Goal: Task Accomplishment & Management: Use online tool/utility

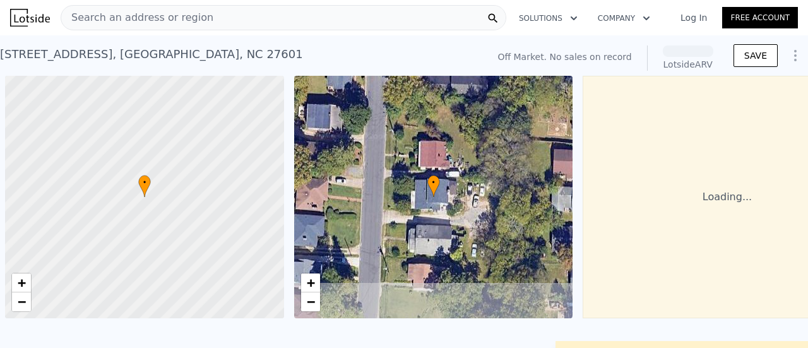
scroll to position [0, 5]
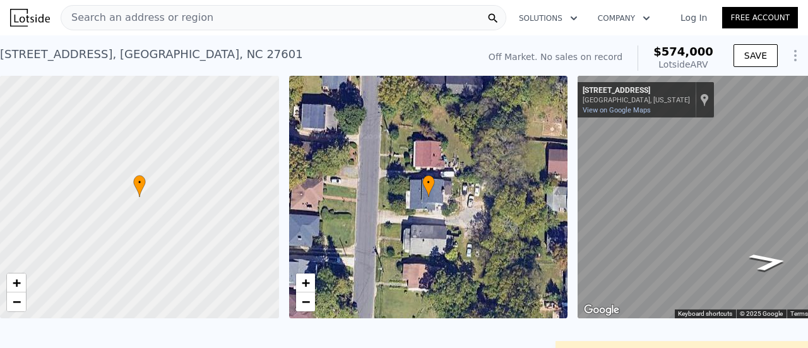
click at [679, 17] on link "Log In" at bounding box center [693, 17] width 57 height 13
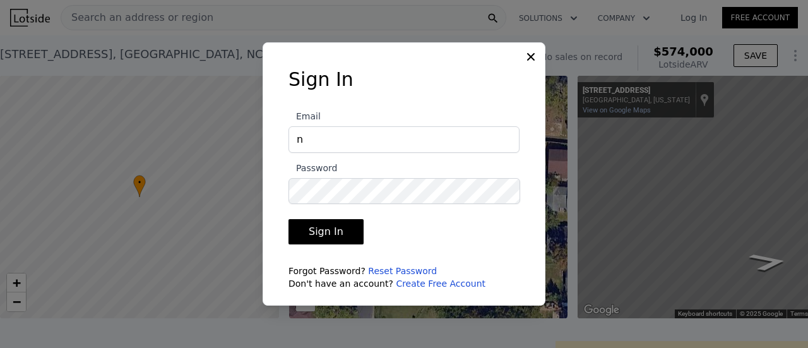
type input "[EMAIL_ADDRESS][DOMAIN_NAME]"
click at [288, 219] on button "Sign In" at bounding box center [325, 231] width 75 height 25
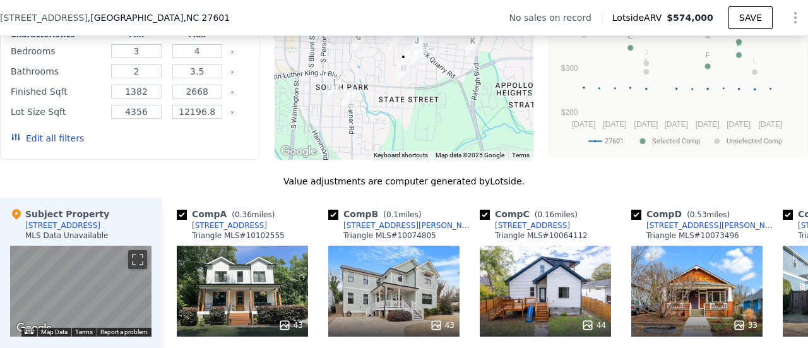
scroll to position [1051, 0]
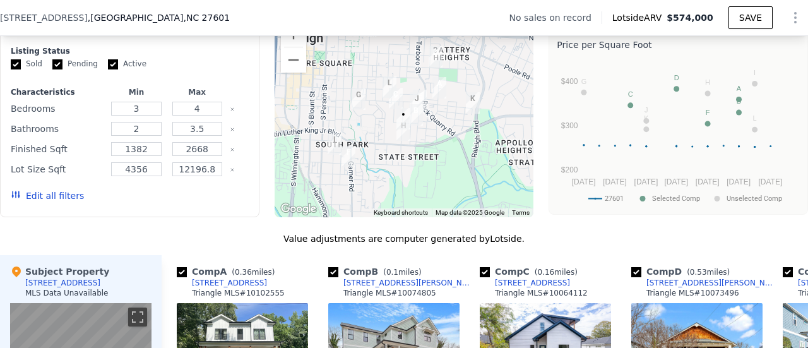
click at [50, 197] on button "Edit all filters" at bounding box center [47, 195] width 73 height 13
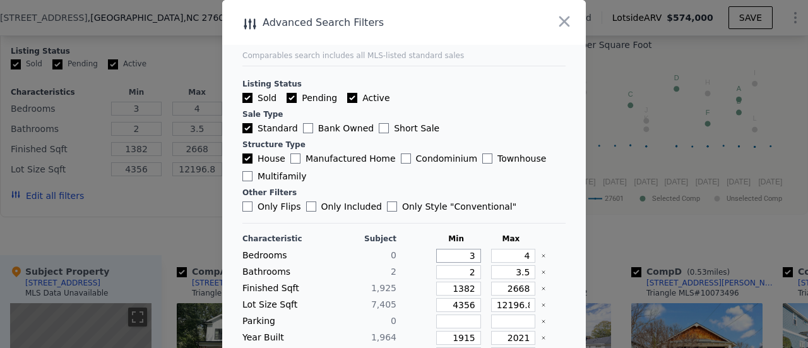
click at [449, 256] on input "3" at bounding box center [458, 256] width 45 height 14
drag, startPoint x: 448, startPoint y: 256, endPoint x: 512, endPoint y: 206, distance: 81.0
click at [482, 253] on div "Bedrooms 0 3 4" at bounding box center [403, 256] width 323 height 14
type input "6"
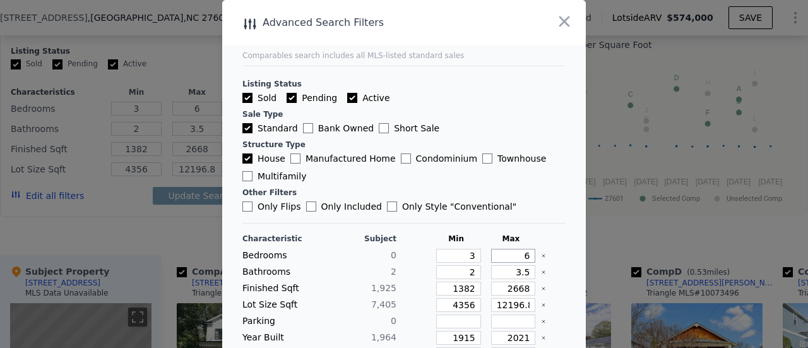
type input "6"
type input "1"
type input "3"
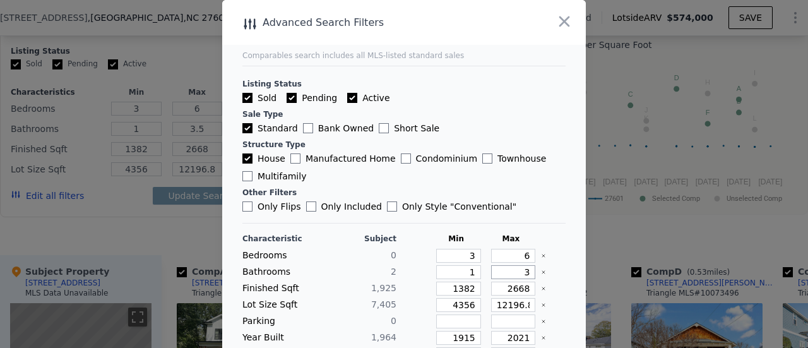
type input "3"
type input "1"
type input "16"
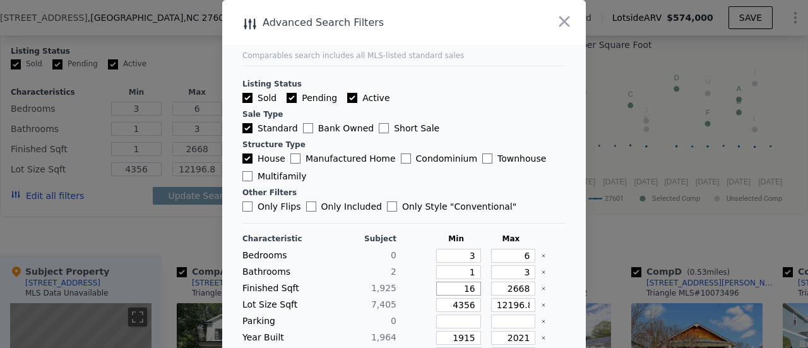
type input "16"
type input "167"
type input "1675"
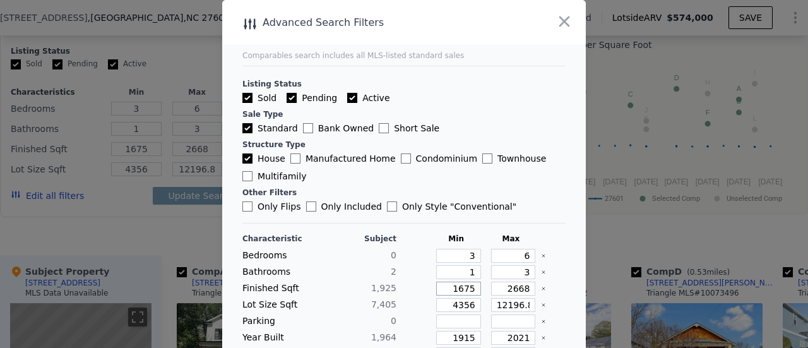
type input "1675"
type input "2"
type input "21"
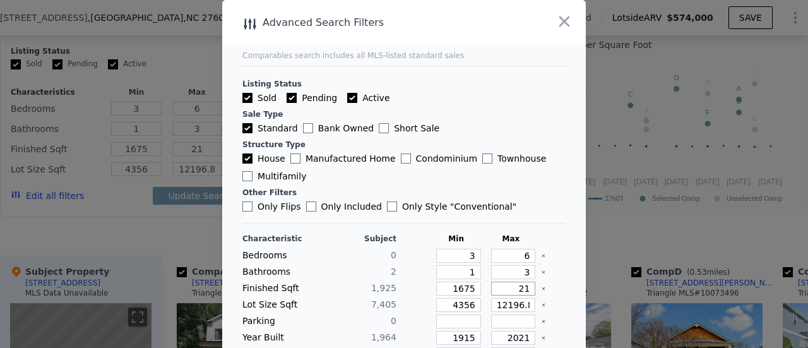
type input "217"
type input "2175"
type input "4"
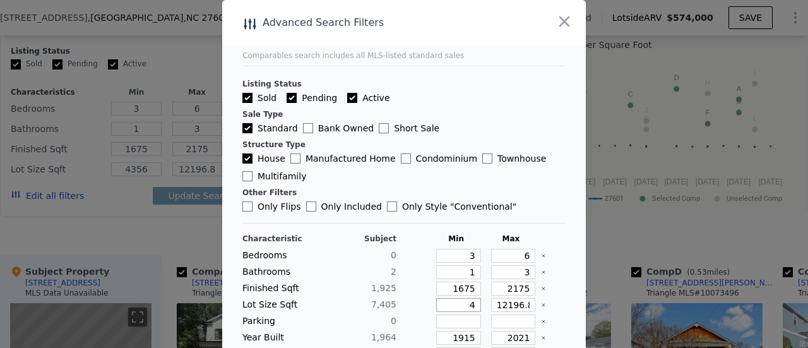
type input "4"
type input "44"
type input "444"
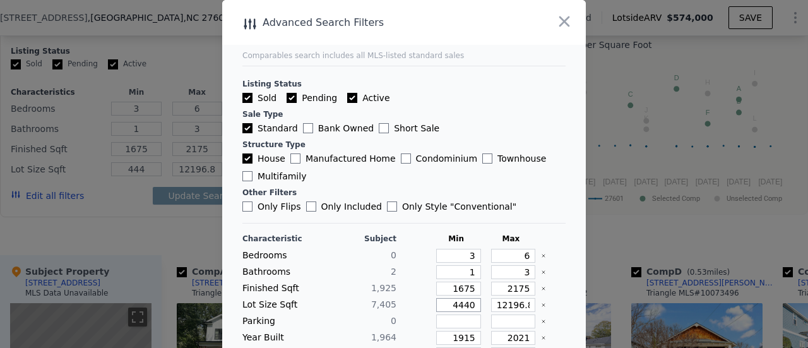
type input "4440"
type input "1"
type input "10"
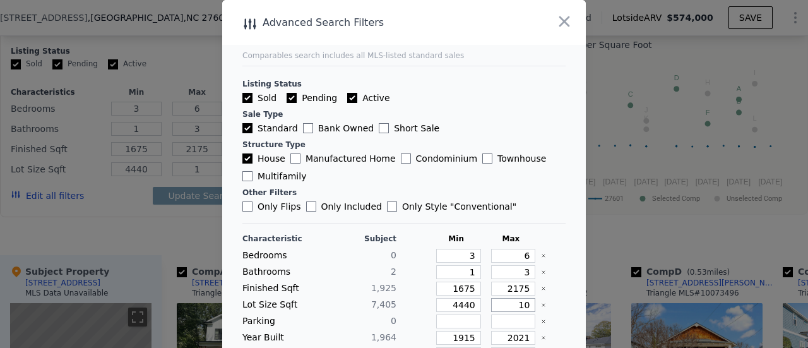
type input "10"
type input "103"
type input "1037"
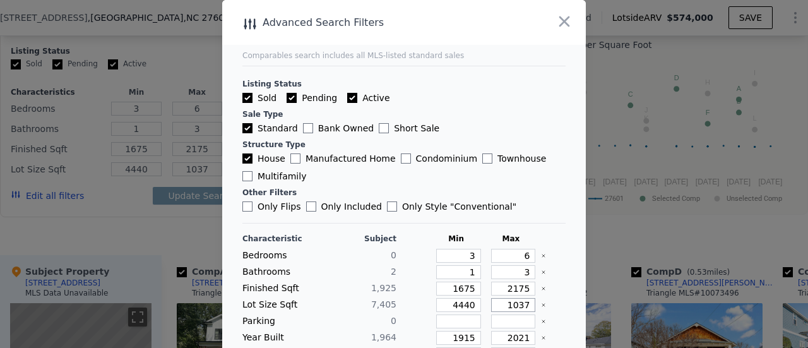
type input "10370"
type input "1914"
type input "2014"
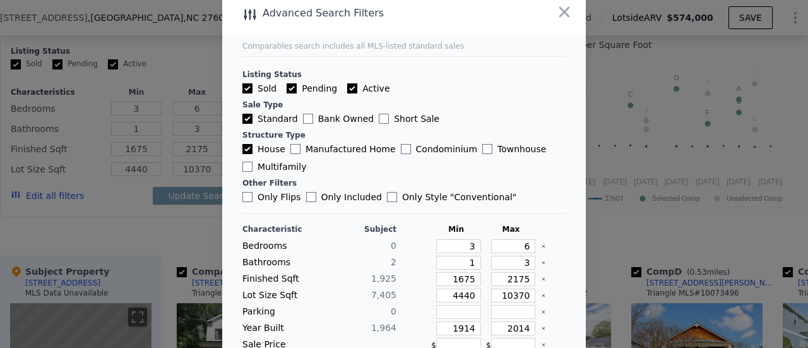
scroll to position [105, 0]
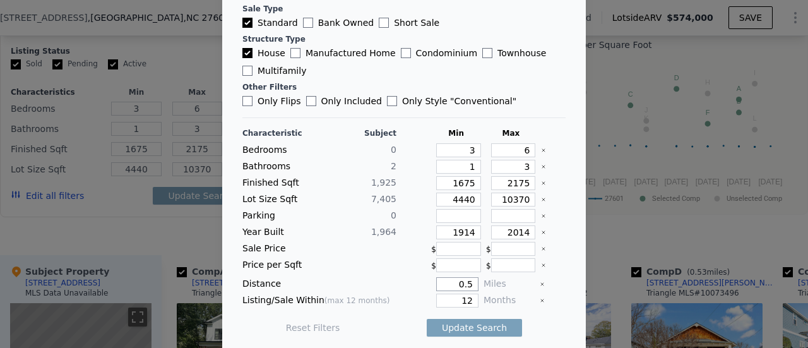
type input "0.5"
type input "6"
click at [466, 319] on button "Update Search" at bounding box center [474, 328] width 95 height 18
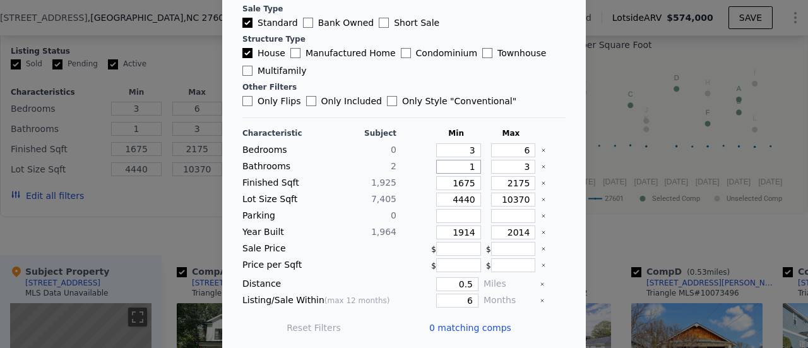
drag, startPoint x: 447, startPoint y: 164, endPoint x: 484, endPoint y: 165, distance: 36.6
click at [484, 165] on div "Bathrooms 2 1 3" at bounding box center [403, 167] width 323 height 14
type input "0"
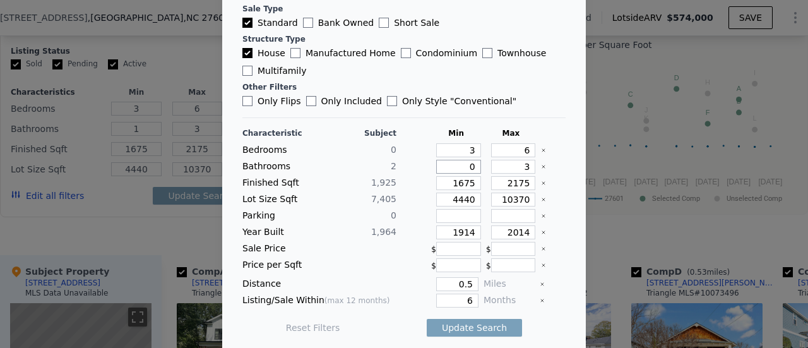
type input "0"
type input "33"
type input "3"
type input "30"
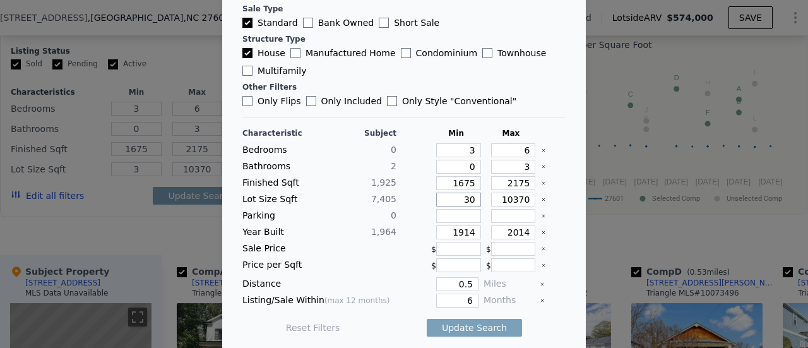
type input "30"
type input "300"
type input "3000"
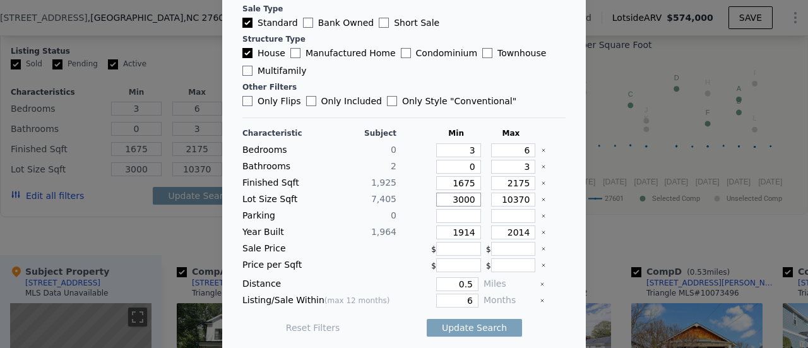
type input "3000"
type input "1"
type input "15"
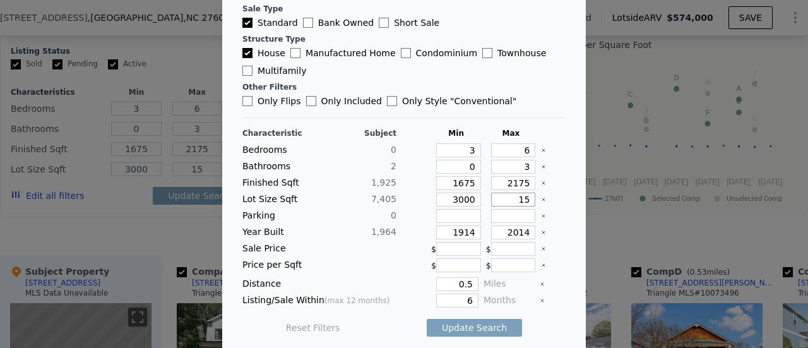
type input "150"
type input "1500"
type input "15000"
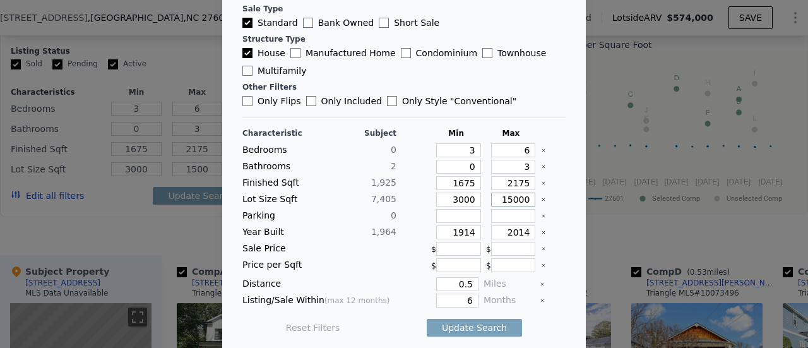
type input "15000"
type input "1"
type input "12"
click at [466, 323] on button "Update Search" at bounding box center [474, 328] width 95 height 18
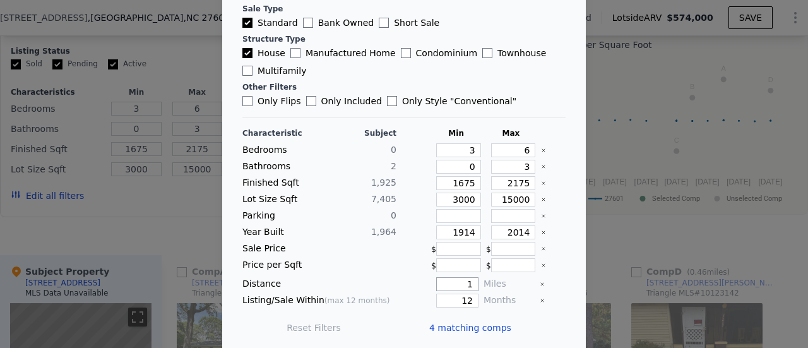
drag, startPoint x: 452, startPoint y: 282, endPoint x: 472, endPoint y: 276, distance: 21.2
click at [472, 277] on div "Distance 1 Miles" at bounding box center [403, 284] width 323 height 14
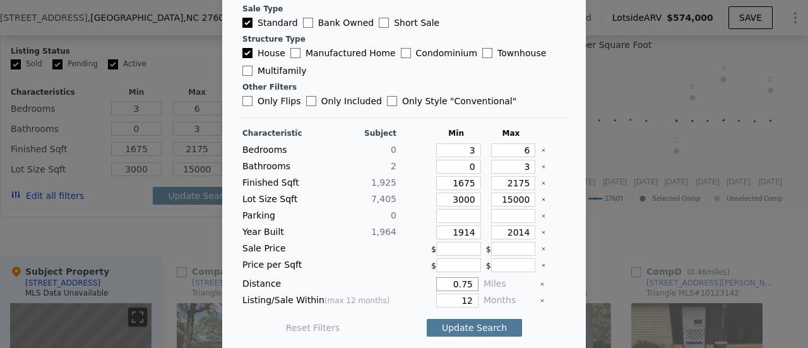
type input "0.75"
click at [471, 325] on button "Update Search" at bounding box center [474, 328] width 95 height 18
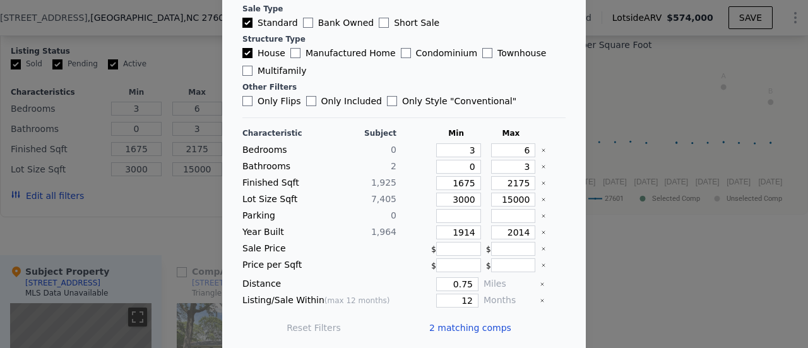
click at [472, 324] on span "2 matching comps" at bounding box center [470, 327] width 82 height 13
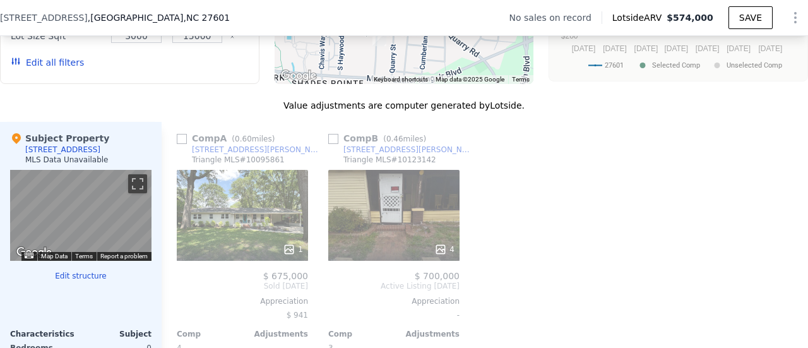
scroll to position [1194, 0]
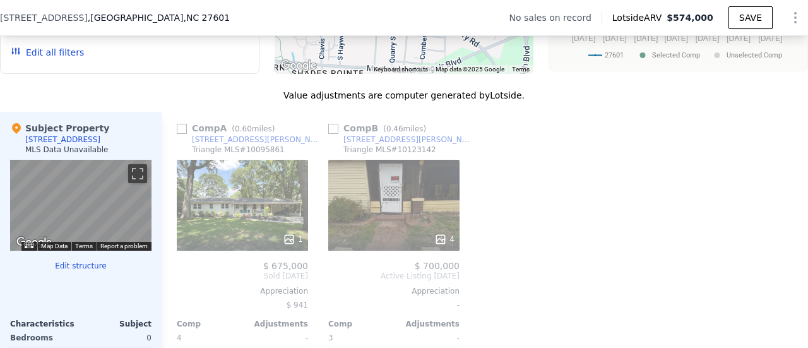
click at [448, 242] on div "4" at bounding box center [444, 239] width 20 height 13
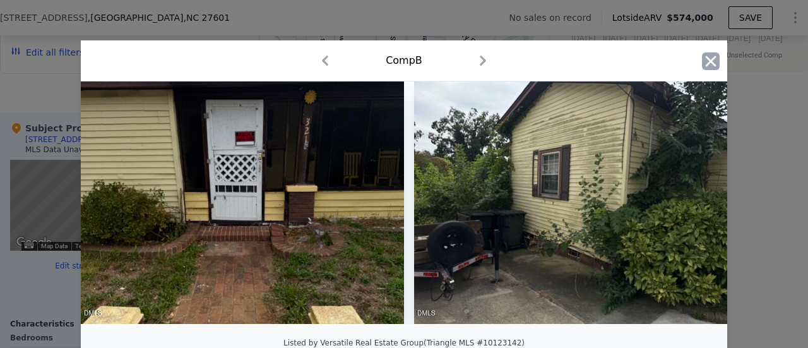
click at [704, 64] on icon "button" at bounding box center [711, 61] width 18 height 18
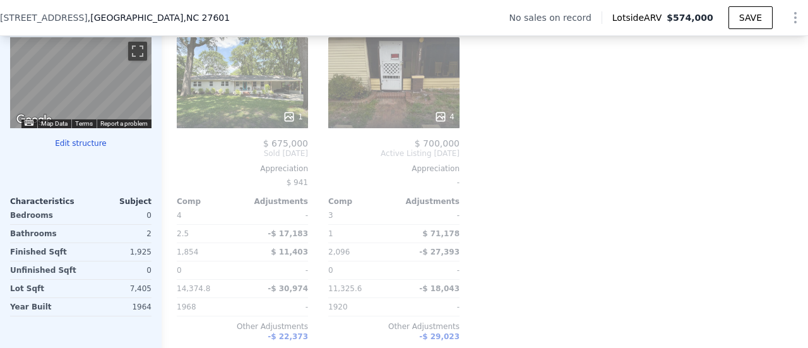
scroll to position [1327, 0]
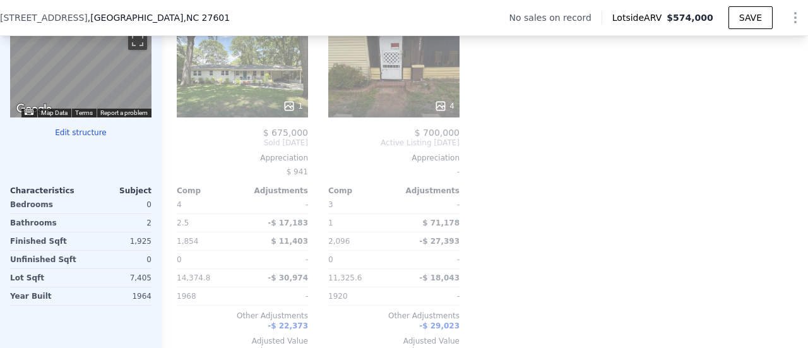
click at [293, 109] on icon at bounding box center [289, 106] width 8 height 8
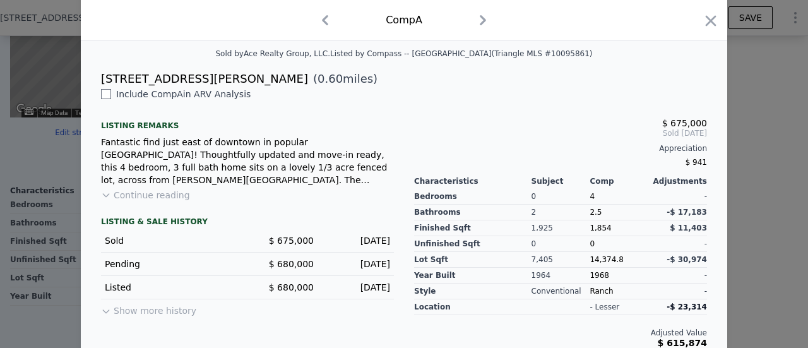
scroll to position [297, 0]
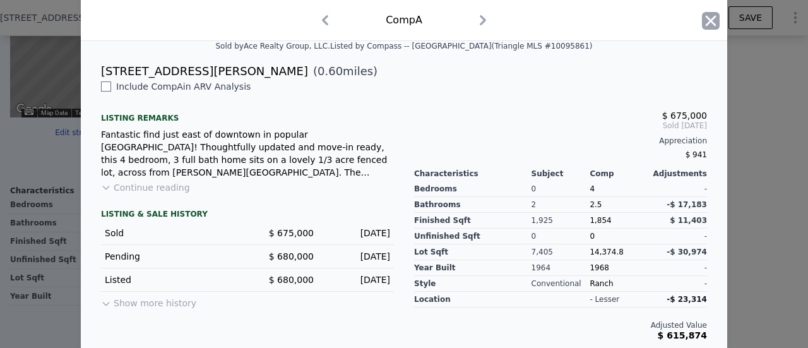
click at [705, 20] on icon "button" at bounding box center [710, 20] width 11 height 11
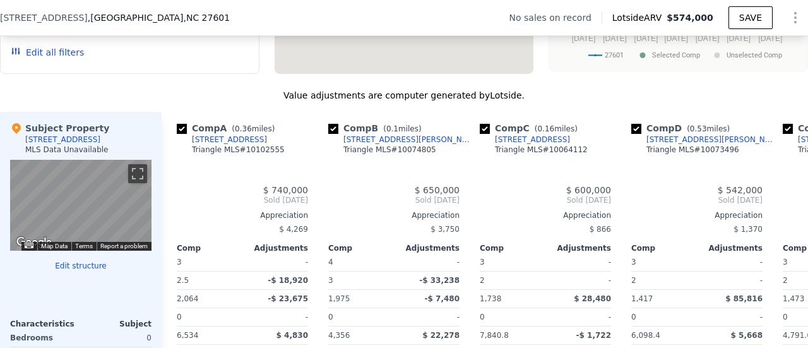
type input "4"
type input "2"
type input "3.5"
type input "1382"
type input "2668"
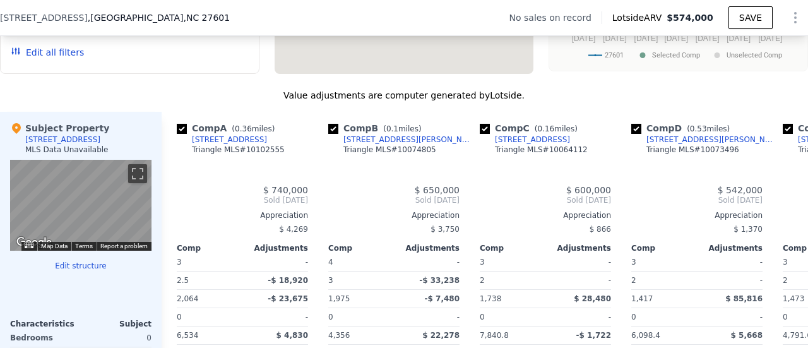
type input "4356"
type input "12196.8"
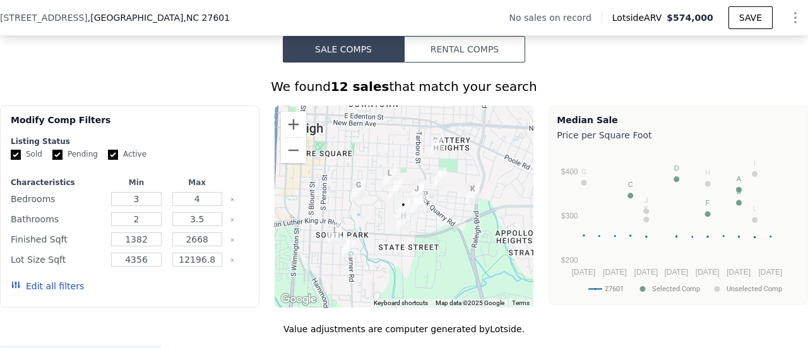
click at [47, 288] on button "Edit all filters" at bounding box center [47, 286] width 73 height 13
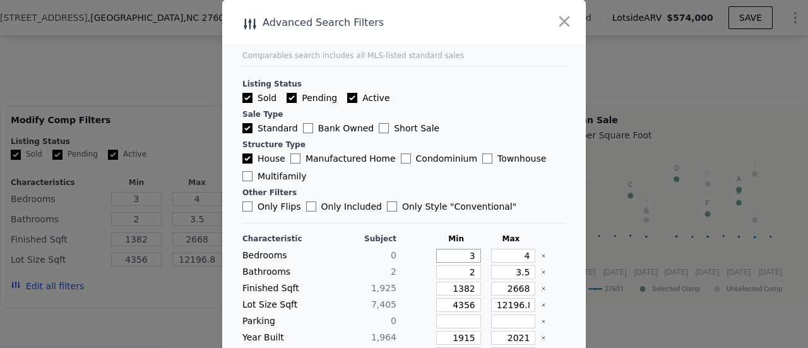
drag, startPoint x: 449, startPoint y: 256, endPoint x: 540, endPoint y: 209, distance: 102.4
click at [522, 223] on div "Characteristic Subject Min Max Bedrooms 0 3 4 Bathrooms 2 2 3.5 Finished Sqft 1…" at bounding box center [403, 337] width 323 height 228
type input "0"
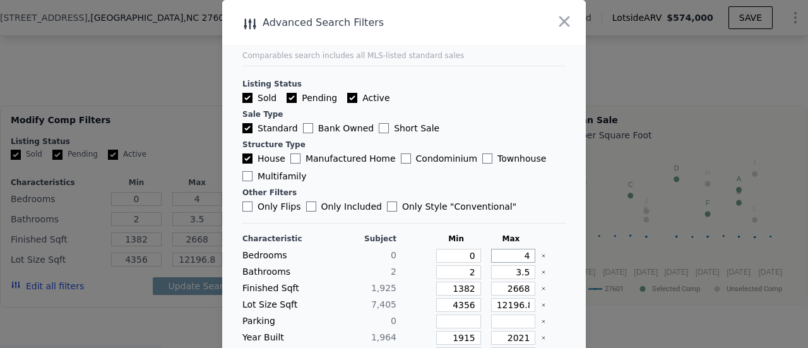
type input "6"
type input "0"
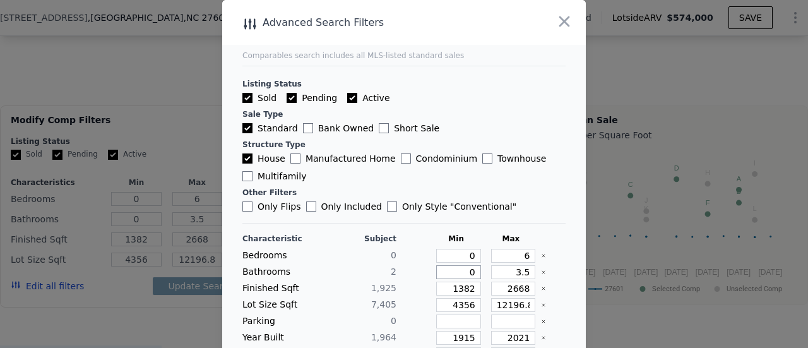
type input "0"
type input "3"
type input "1"
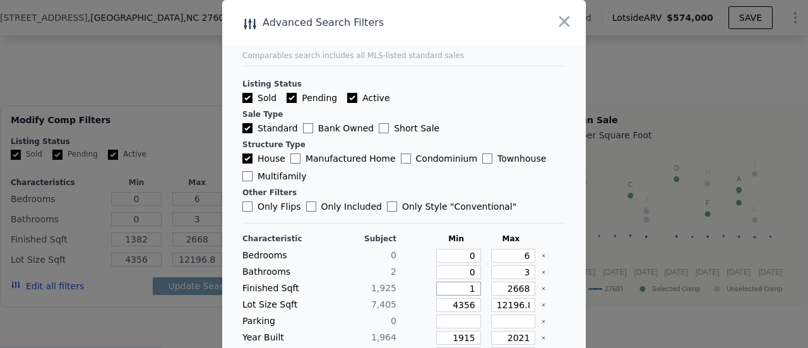
type input "1"
type input "16"
type input "167"
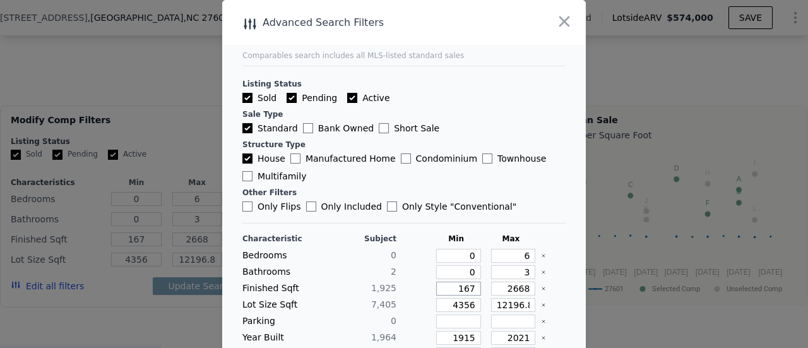
type input "1675"
type input "2"
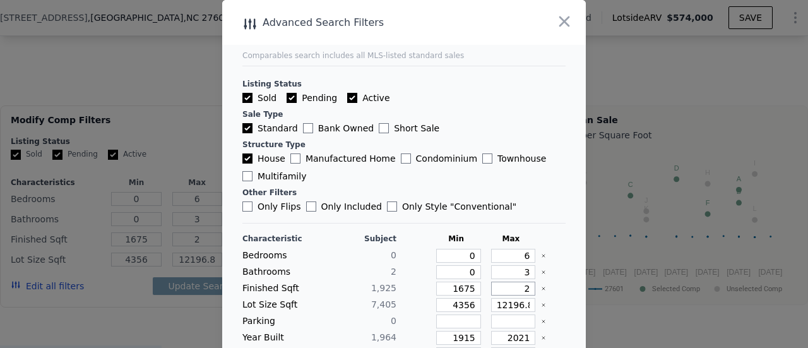
type input "21"
type input "217"
type input "2175"
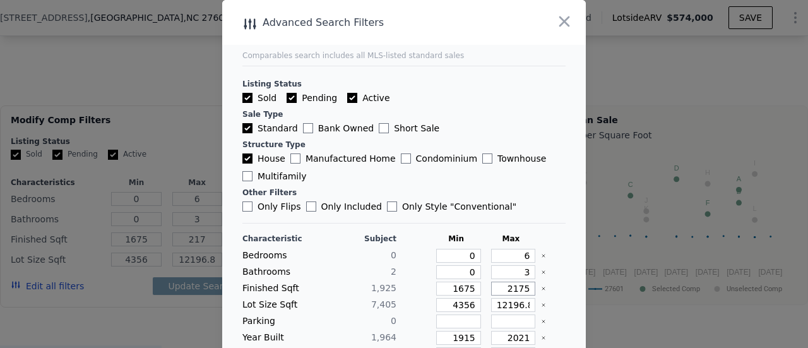
type input "2175"
type input "3"
type input "30"
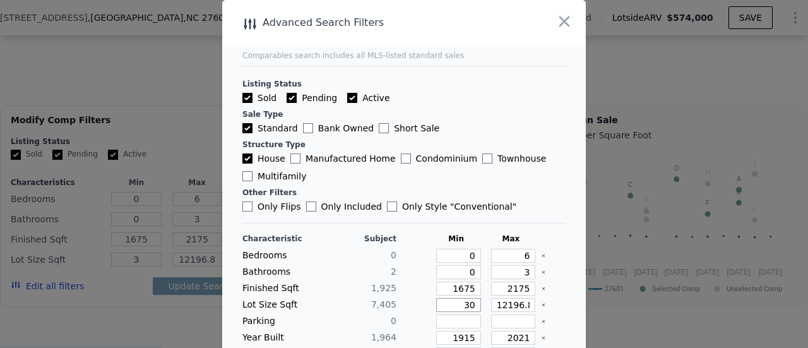
type input "30"
type input "300"
type input "3000"
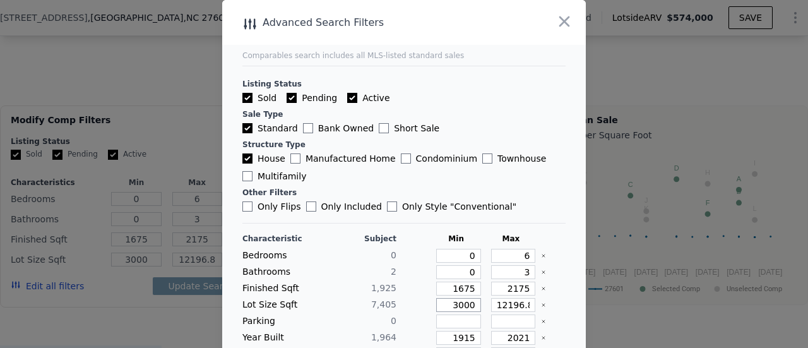
type input "3000"
type input "1"
type input "15"
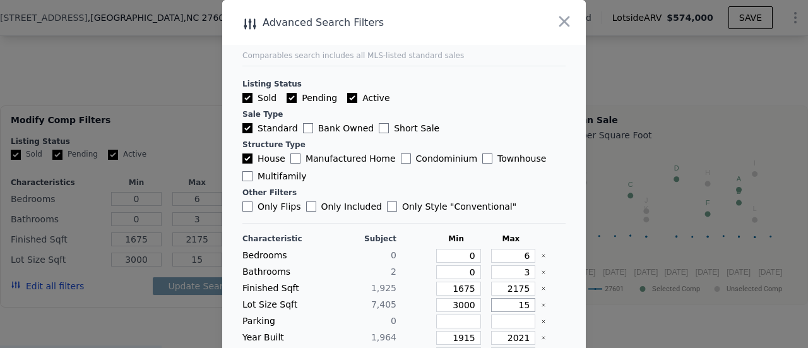
type input "150"
type input "1500"
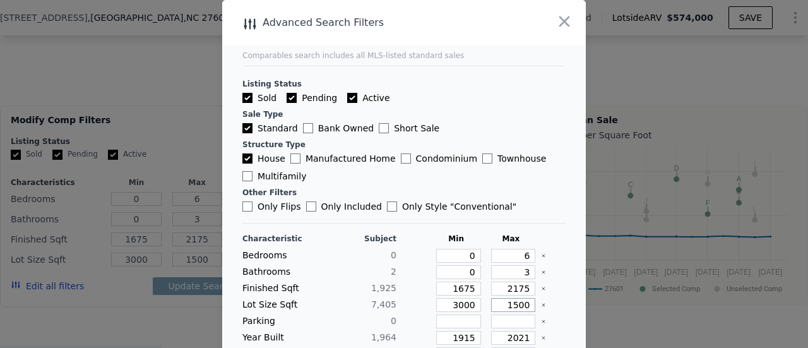
type input "1"
type input "15"
type input "150"
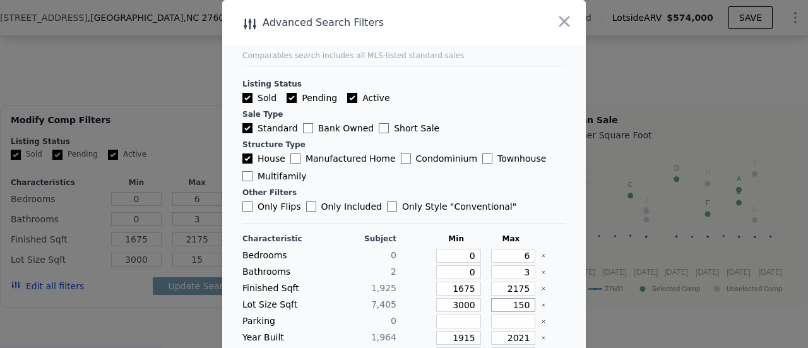
type input "150"
type input "1500"
type input "15000"
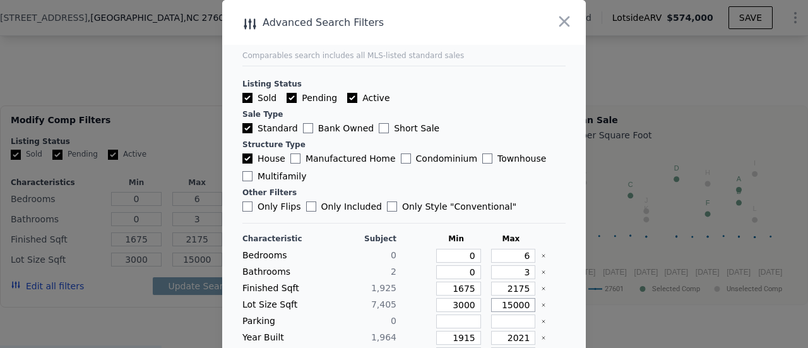
type input "15000"
type input "1914"
type input "2014"
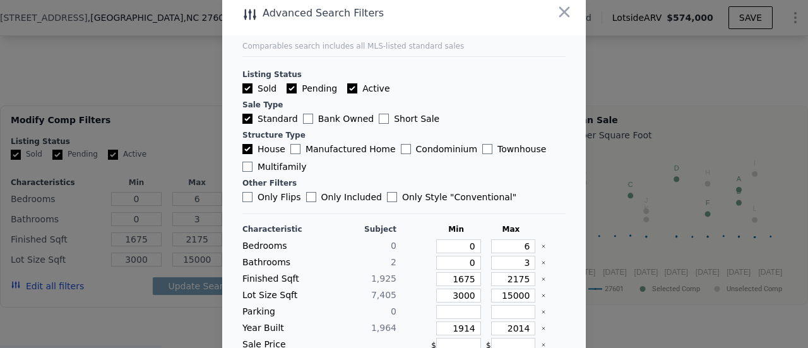
scroll to position [105, 0]
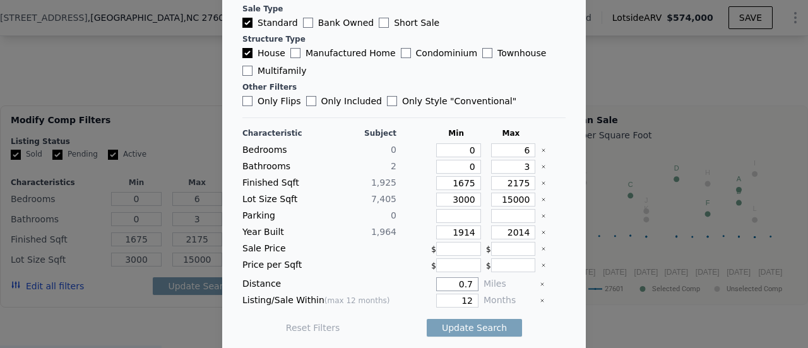
type input "0.7"
click at [464, 325] on button "Update Search" at bounding box center [474, 328] width 95 height 18
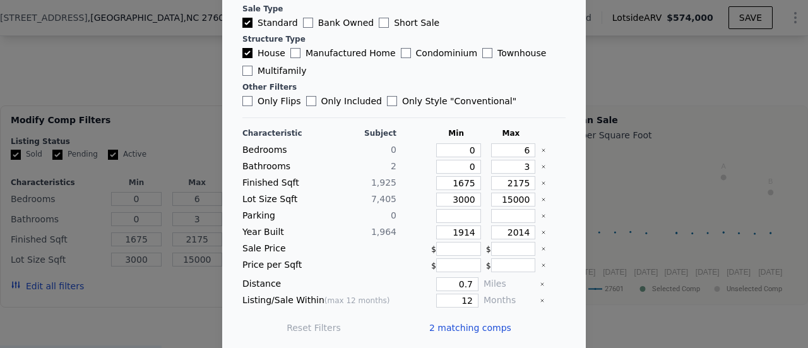
click at [442, 321] on span "2 matching comps" at bounding box center [470, 327] width 82 height 13
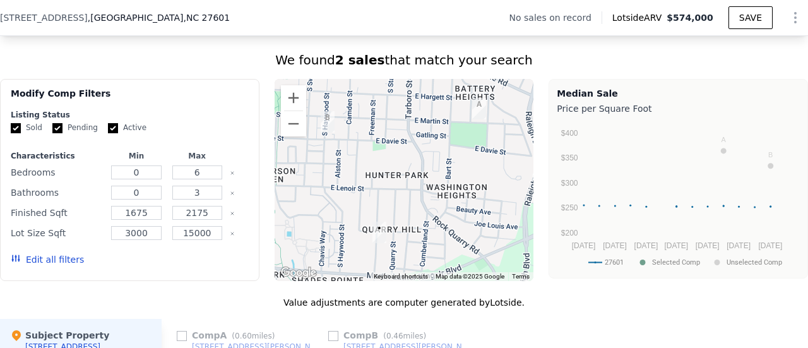
scroll to position [1003, 0]
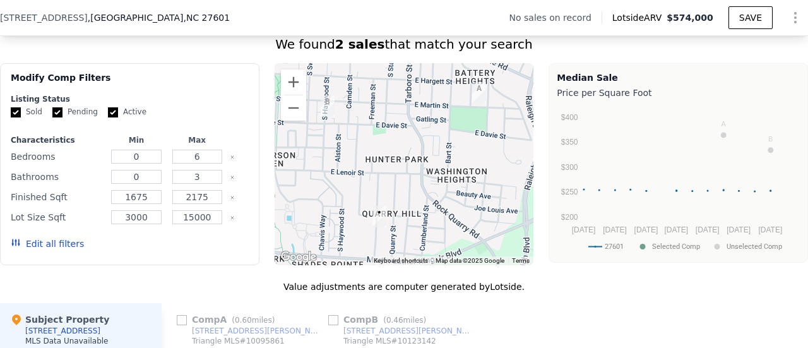
click at [38, 249] on button "Edit all filters" at bounding box center [47, 243] width 73 height 13
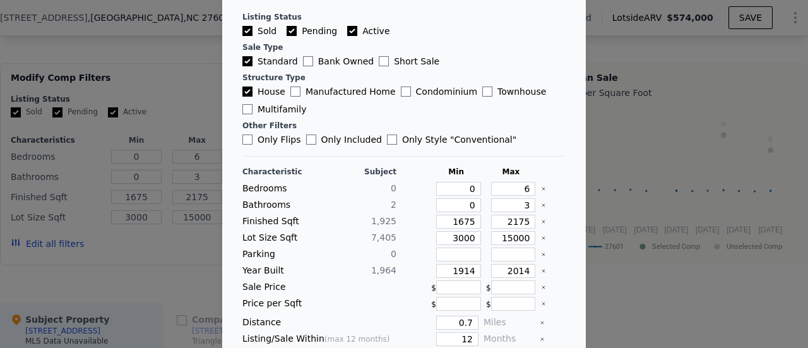
scroll to position [105, 0]
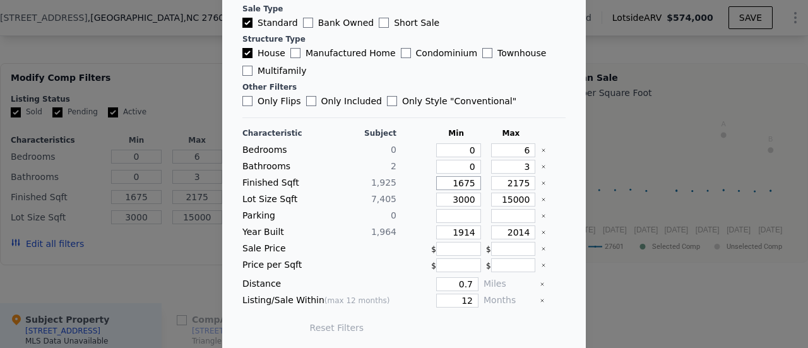
click at [451, 181] on input "1675" at bounding box center [458, 183] width 45 height 14
click at [242, 49] on input "House" at bounding box center [247, 53] width 10 height 10
checkbox input "false"
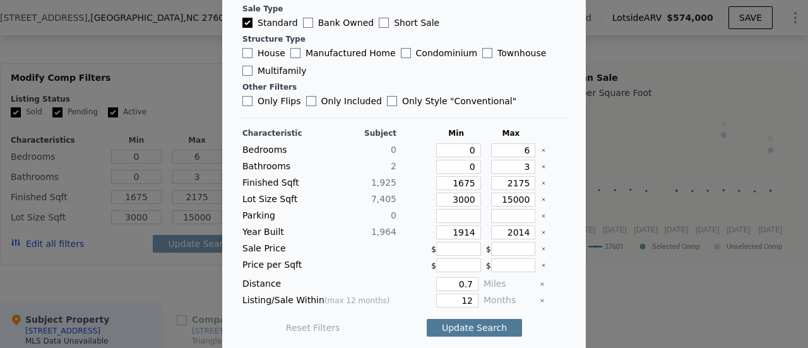
click at [469, 319] on button "Update Search" at bounding box center [474, 328] width 95 height 18
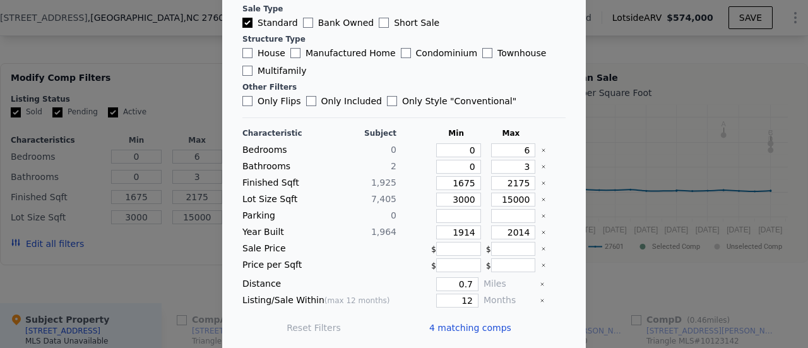
click at [468, 322] on span "4 matching comps" at bounding box center [470, 327] width 82 height 13
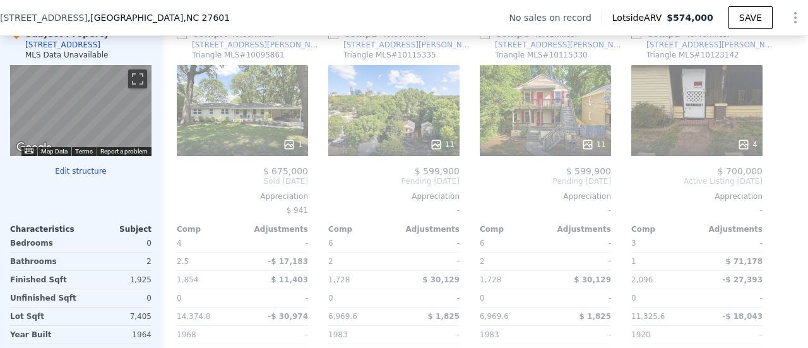
scroll to position [1320, 0]
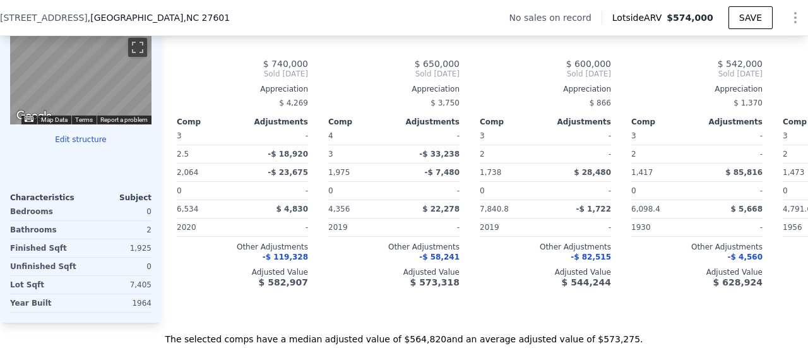
type input "3"
type input "4"
type input "2"
type input "3.5"
type input "1382"
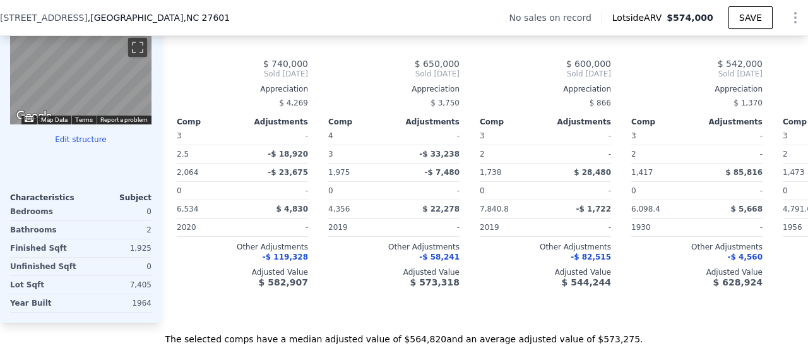
type input "2668"
type input "4356"
type input "12196.8"
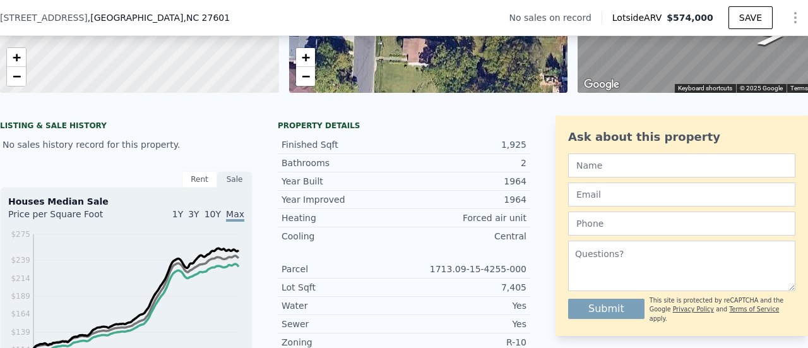
scroll to position [111, 0]
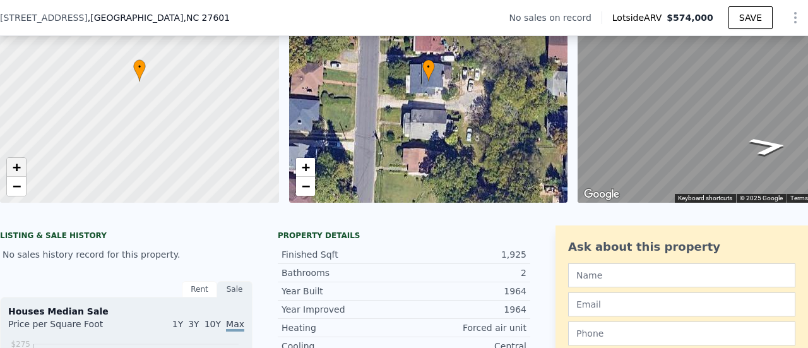
click at [16, 167] on span "+" at bounding box center [17, 167] width 8 height 16
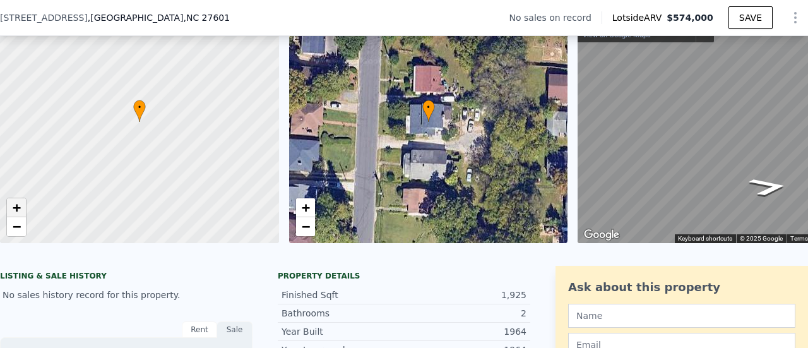
click at [16, 167] on div at bounding box center [139, 122] width 334 height 291
drag, startPoint x: 197, startPoint y: 90, endPoint x: 74, endPoint y: 168, distance: 144.9
click at [74, 167] on div at bounding box center [139, 122] width 334 height 291
click at [15, 207] on span "+" at bounding box center [17, 207] width 8 height 16
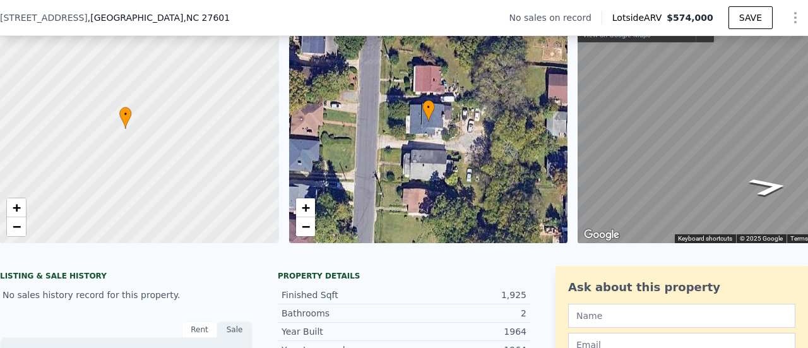
drag, startPoint x: 242, startPoint y: 180, endPoint x: 226, endPoint y: 62, distance: 119.8
click at [226, 62] on div at bounding box center [139, 117] width 334 height 291
click at [20, 210] on span "+" at bounding box center [17, 207] width 8 height 16
drag, startPoint x: 110, startPoint y: 181, endPoint x: 153, endPoint y: 204, distance: 48.8
click at [153, 204] on div at bounding box center [140, 122] width 334 height 291
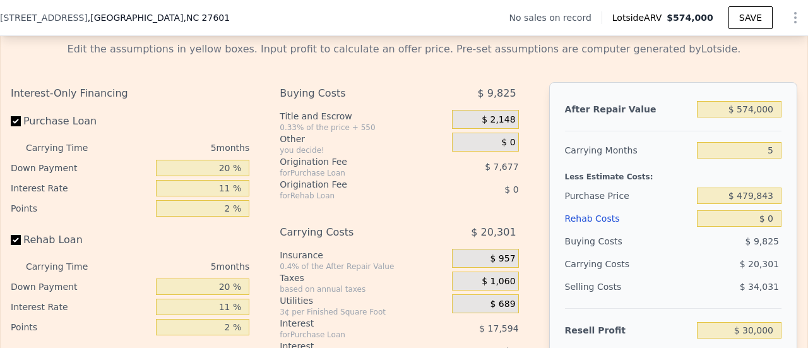
scroll to position [1827, 0]
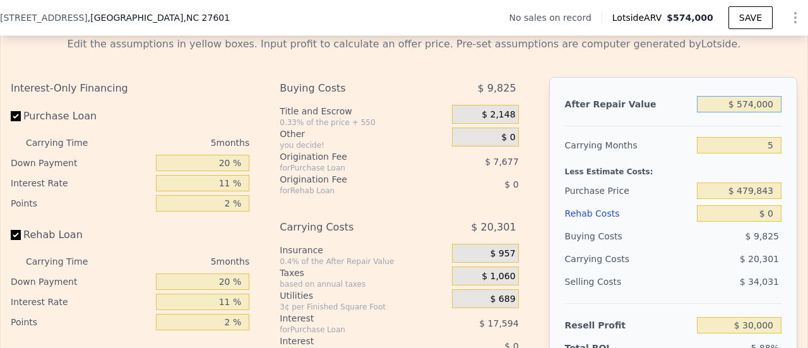
click at [742, 112] on input "$ 574,000" at bounding box center [739, 104] width 85 height 16
type input "$ 48"
type input "-$ 509,516"
type input "$ 483"
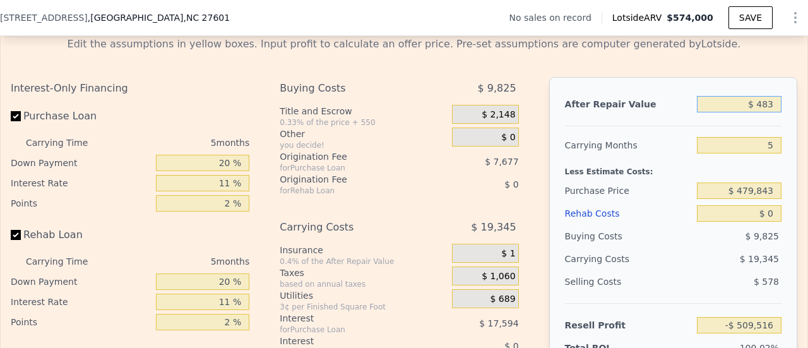
type input "-$ 509,108"
type input "$ 48,350"
type input "-$ 464,114"
type input "$ 483,500"
type input "-$ 55,072"
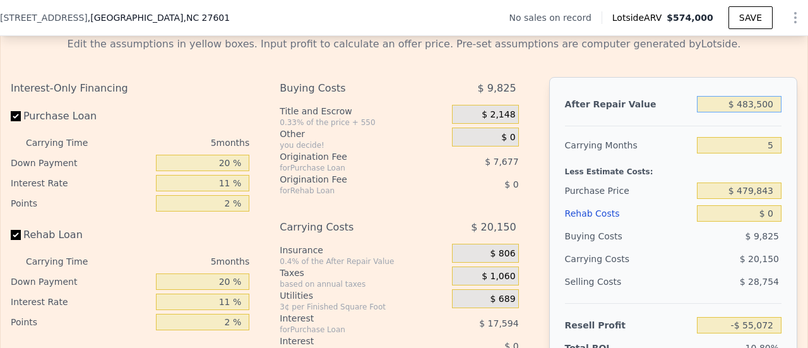
type input "$ 483,500"
type input "$ 345,000"
type input "$ 87,322"
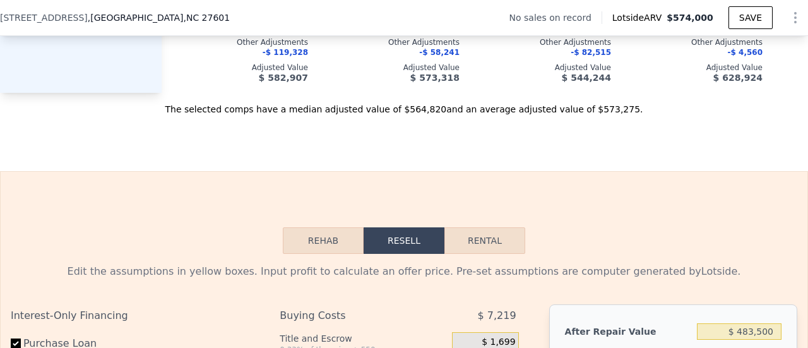
scroll to position [1585, 0]
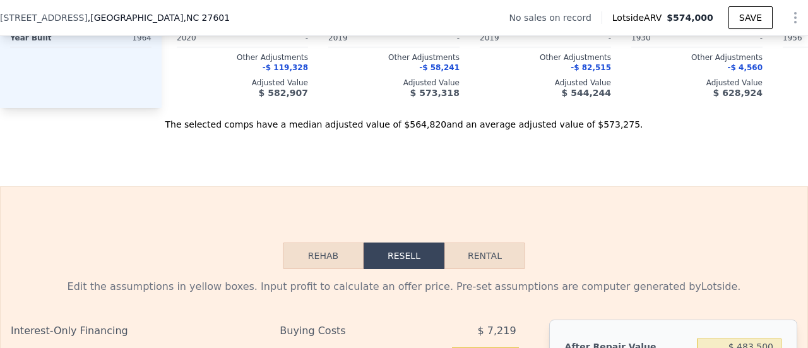
click at [303, 256] on button "Rehab" at bounding box center [323, 255] width 81 height 27
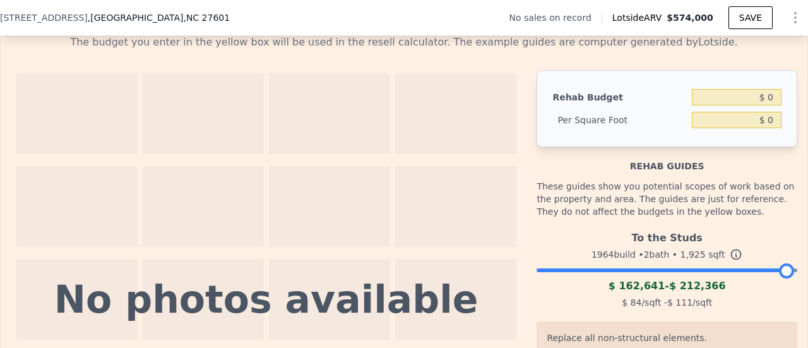
scroll to position [1876, 0]
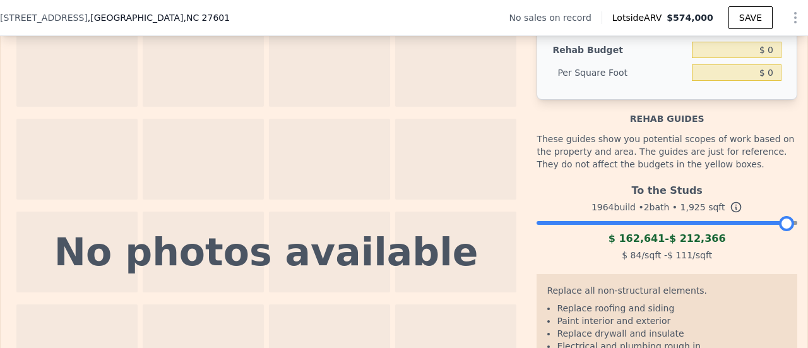
click at [753, 223] on div at bounding box center [666, 220] width 261 height 8
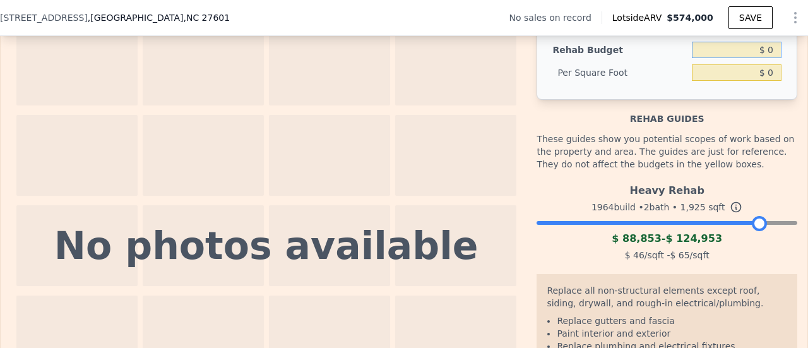
click at [761, 58] on input "$ 0" at bounding box center [737, 50] width 90 height 16
type input "$ 125,000"
type input "$ 64.94"
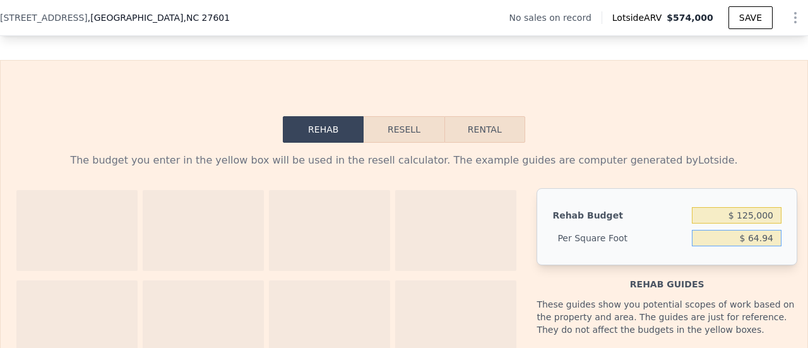
scroll to position [1706, 0]
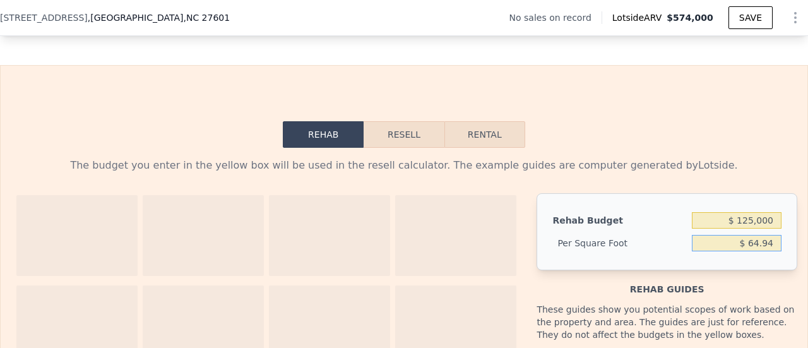
click at [412, 145] on button "Resell" at bounding box center [403, 134] width 80 height 27
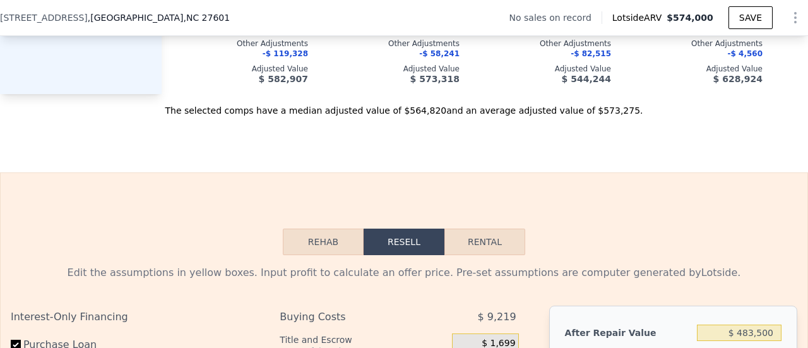
scroll to position [1552, 0]
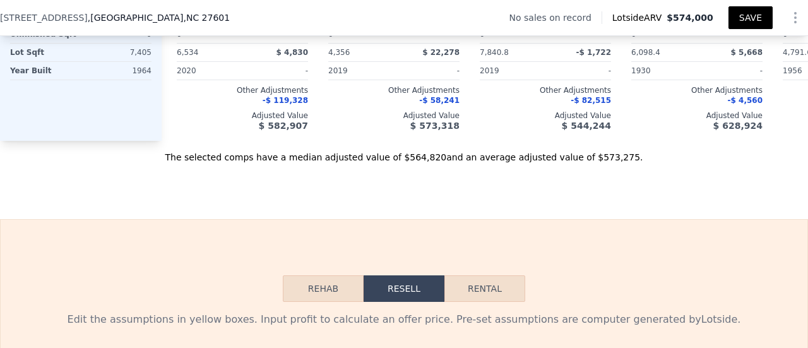
click at [741, 15] on button "SAVE" at bounding box center [750, 17] width 44 height 23
